Goal: Book appointment/travel/reservation

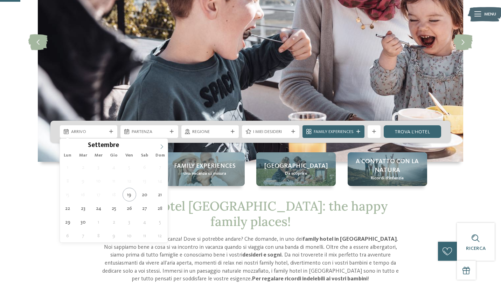
click at [161, 145] on icon at bounding box center [161, 146] width 5 height 5
type input "****"
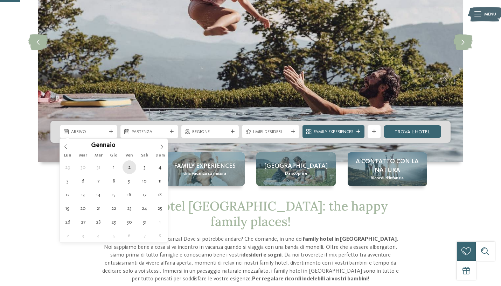
type div "[DATE]"
type input "****"
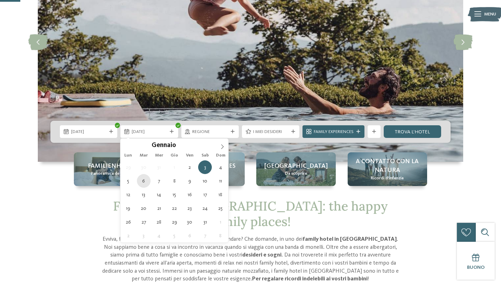
type div "[DATE]"
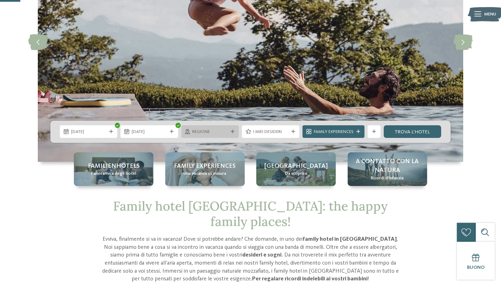
click at [221, 130] on span "Regione" at bounding box center [209, 132] width 35 height 6
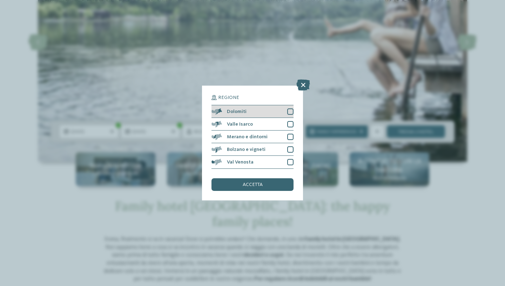
click at [287, 109] on div at bounding box center [290, 111] width 6 height 6
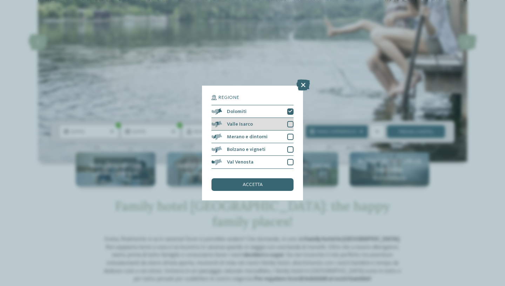
click at [289, 118] on div "Valle Isarco" at bounding box center [252, 124] width 82 height 13
click at [288, 134] on div at bounding box center [290, 136] width 6 height 6
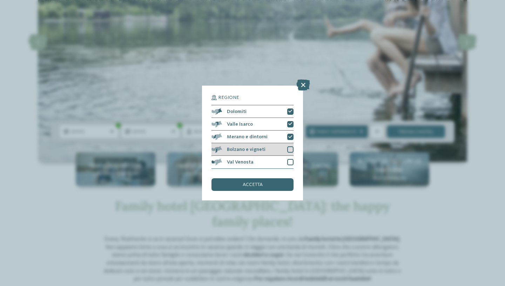
click at [287, 152] on div at bounding box center [290, 149] width 6 height 6
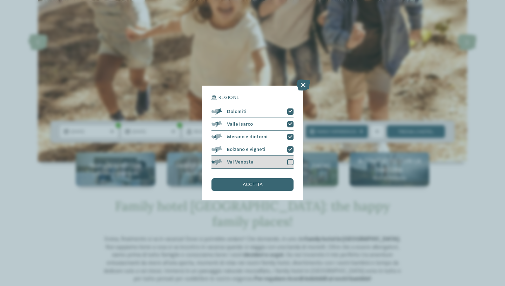
click at [291, 163] on div at bounding box center [290, 162] width 6 height 6
click at [280, 179] on div "accetta" at bounding box center [252, 184] width 82 height 13
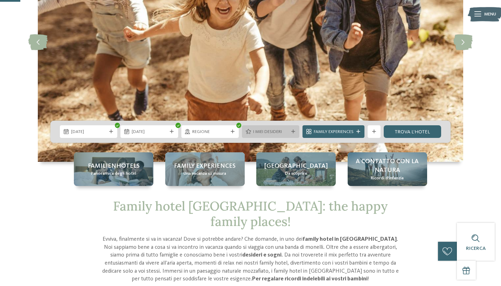
click at [293, 128] on div "I miei desideri" at bounding box center [270, 131] width 57 height 13
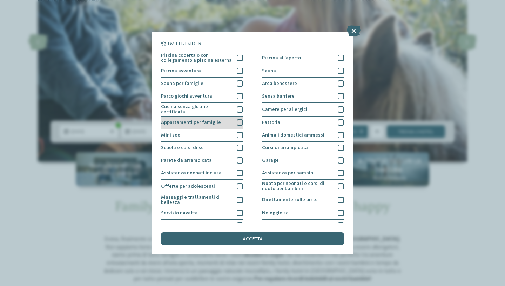
click at [239, 125] on div "Appartamenti per famiglie" at bounding box center [202, 122] width 82 height 13
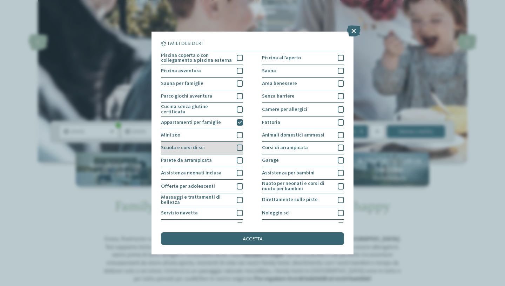
click at [240, 147] on div at bounding box center [240, 147] width 6 height 6
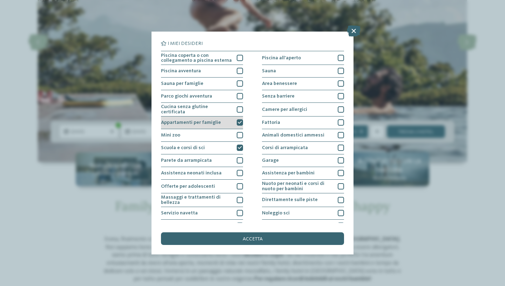
click at [238, 121] on icon at bounding box center [240, 123] width 4 height 4
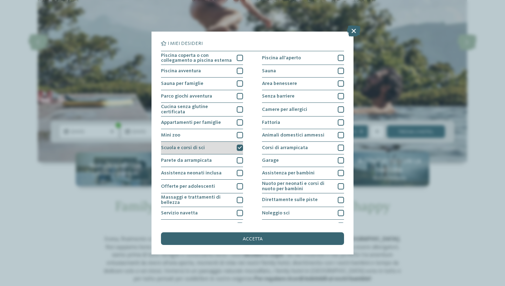
click at [239, 146] on icon at bounding box center [240, 148] width 4 height 4
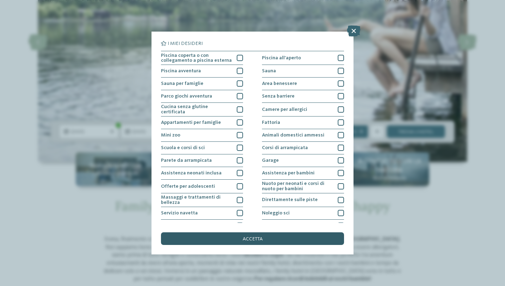
click at [235, 240] on div "accetta" at bounding box center [252, 238] width 183 height 13
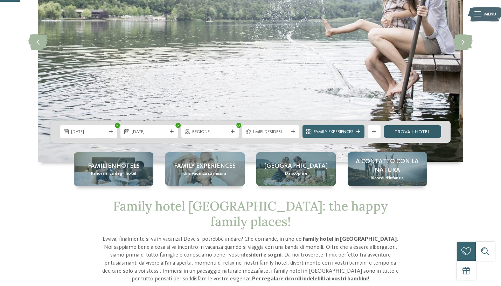
click at [407, 137] on link "trova l’hotel" at bounding box center [412, 131] width 57 height 13
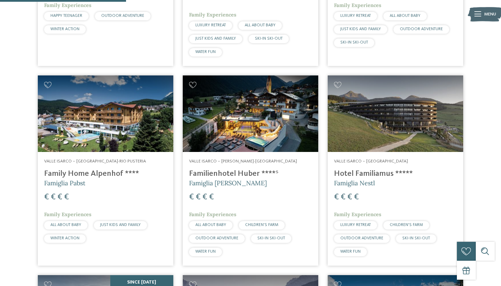
scroll to position [601, 0]
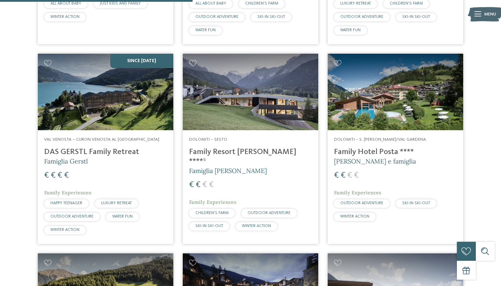
click at [276, 71] on img at bounding box center [251, 92] width 136 height 76
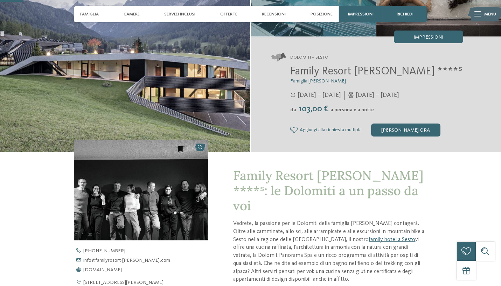
scroll to position [89, 0]
